Goal: Find specific page/section

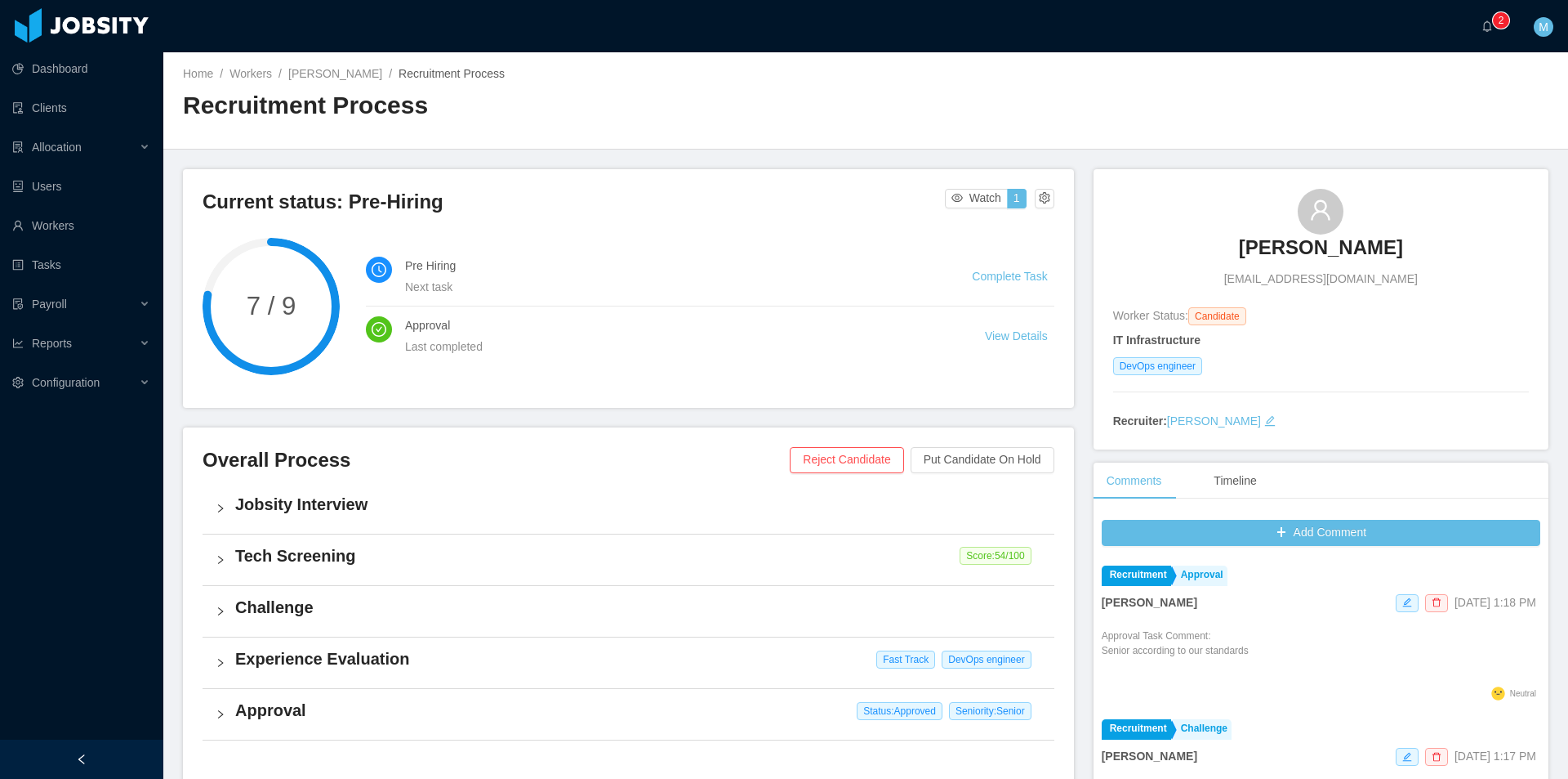
scroll to position [402, 0]
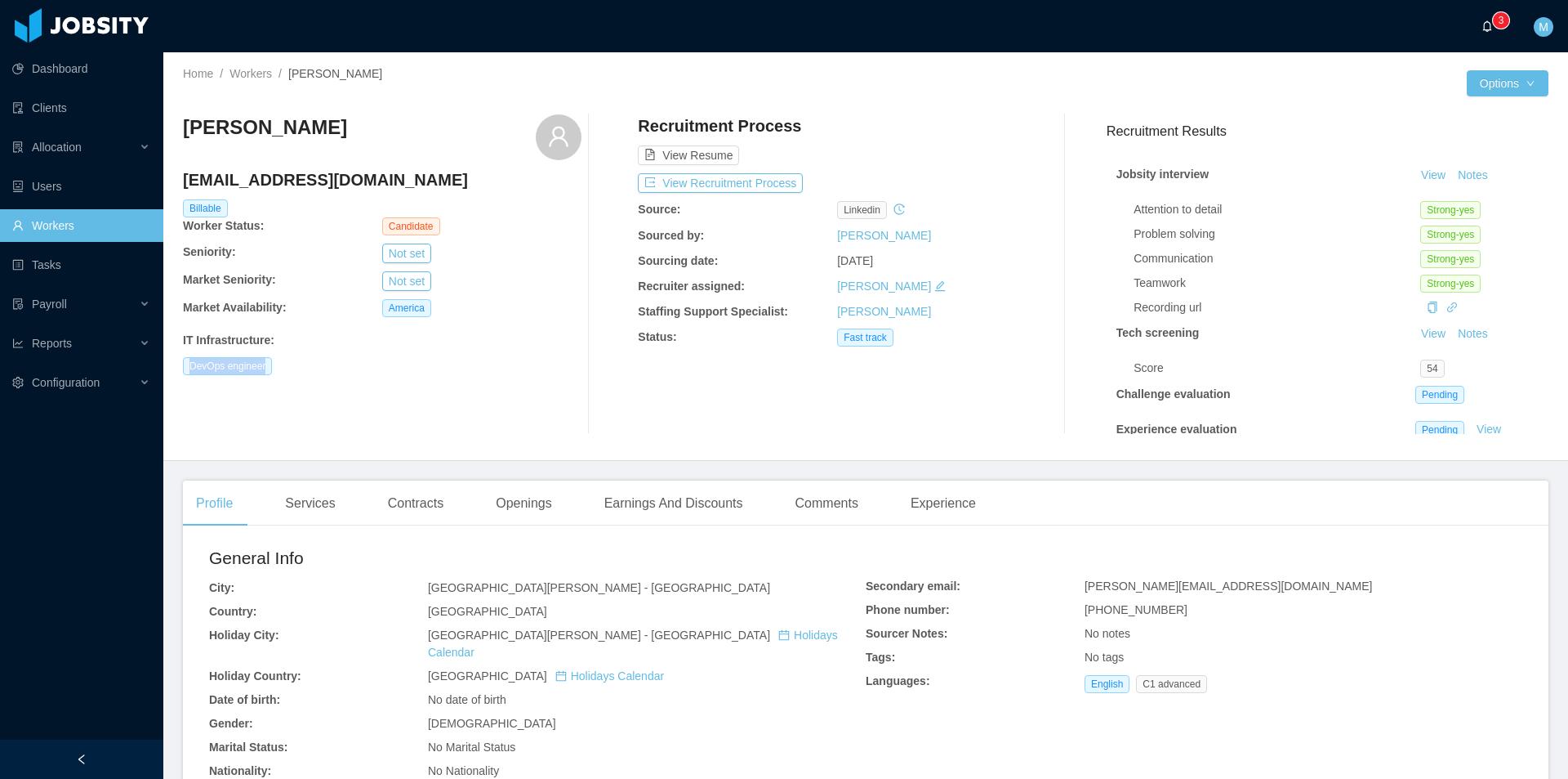
click at [1481, 36] on a=83ded146-cd66-4514-80a8-9a7b1e1b5eb6/Matias%20Marin"] "0 1 2 3 4 5 6 7 8 9 0 1 2 3 4 5 6 7 8 9 0 1 2 3 4 5 6 7 8 9" at bounding box center [1491, 26] width 19 height 52
